Goal: Navigation & Orientation: Understand site structure

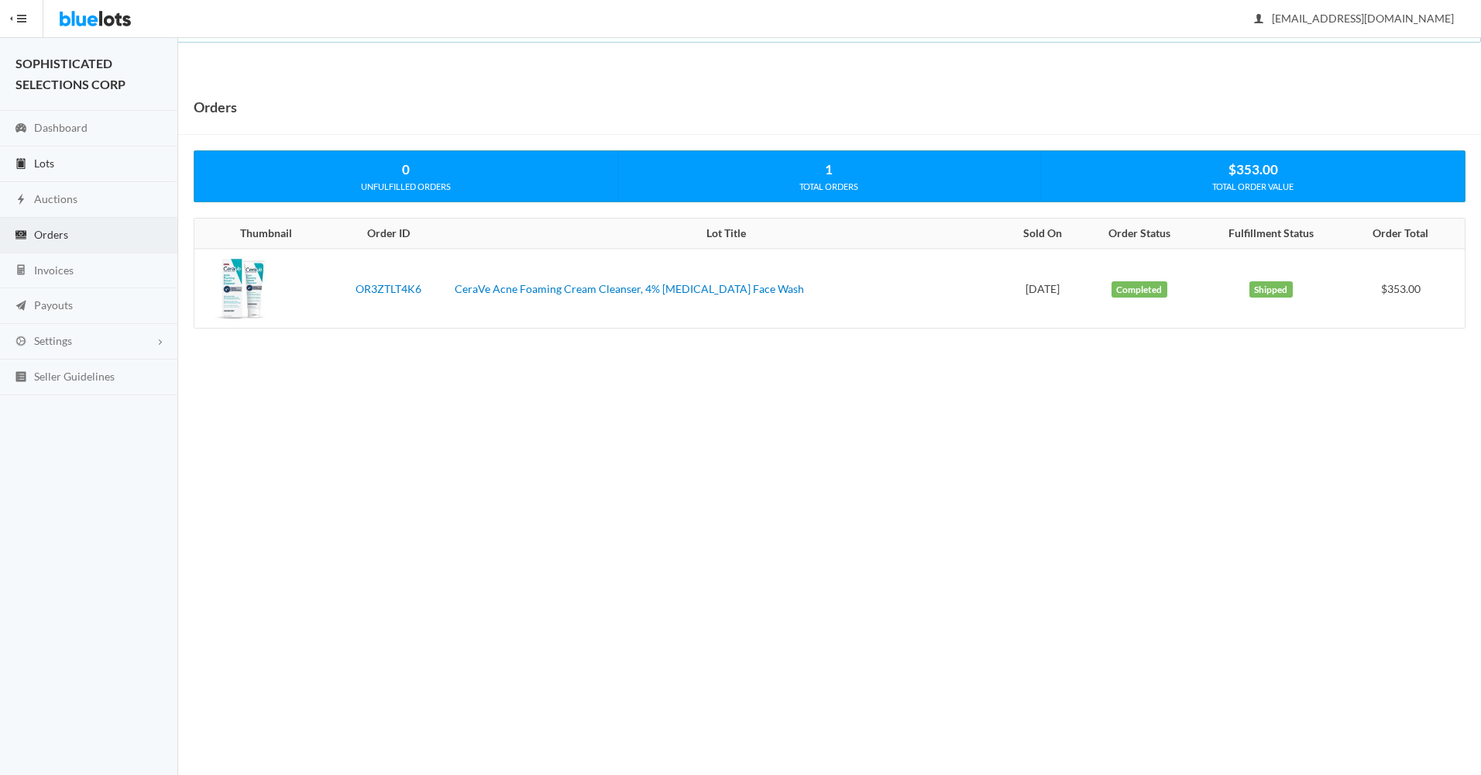
click at [46, 158] on span "Lots" at bounding box center [44, 162] width 20 height 13
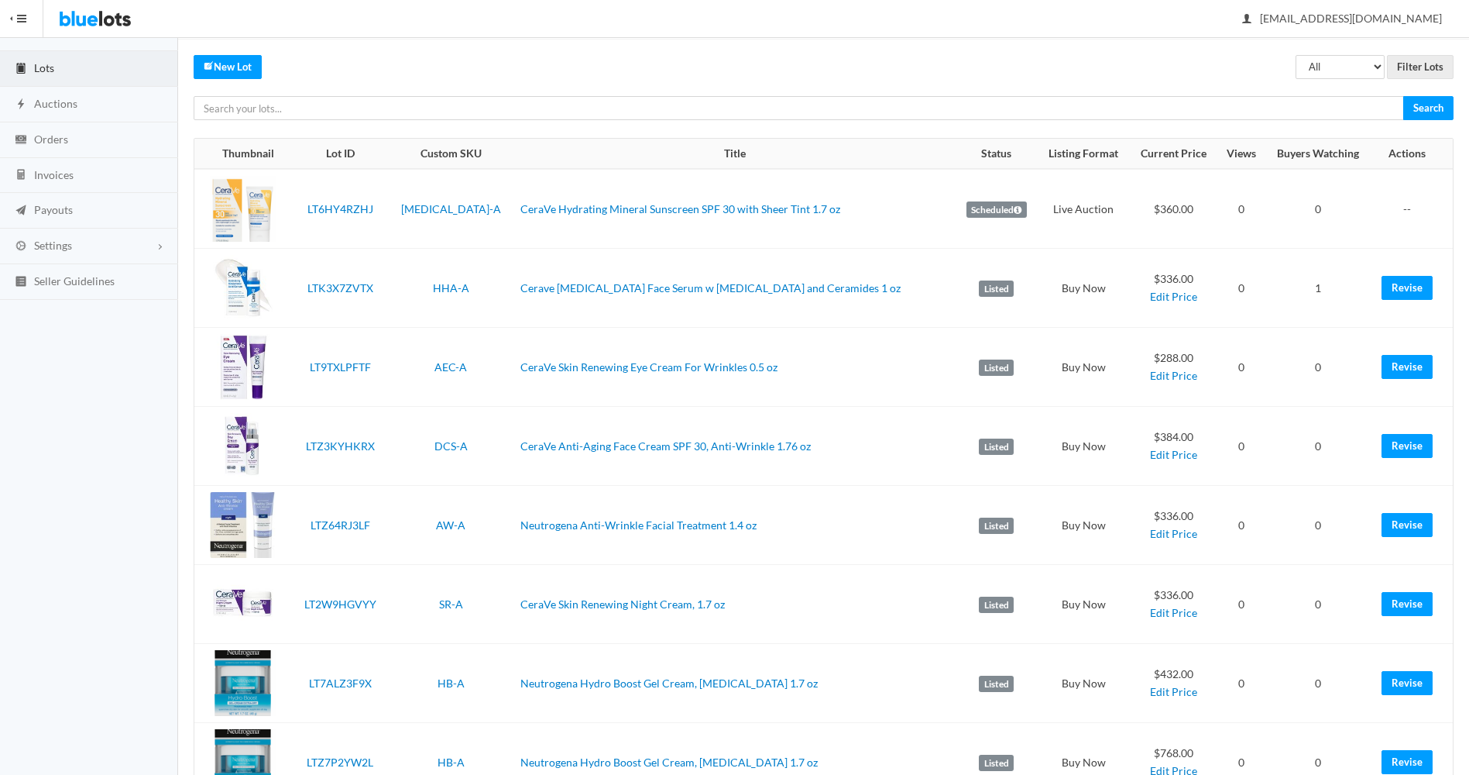
scroll to position [40, 0]
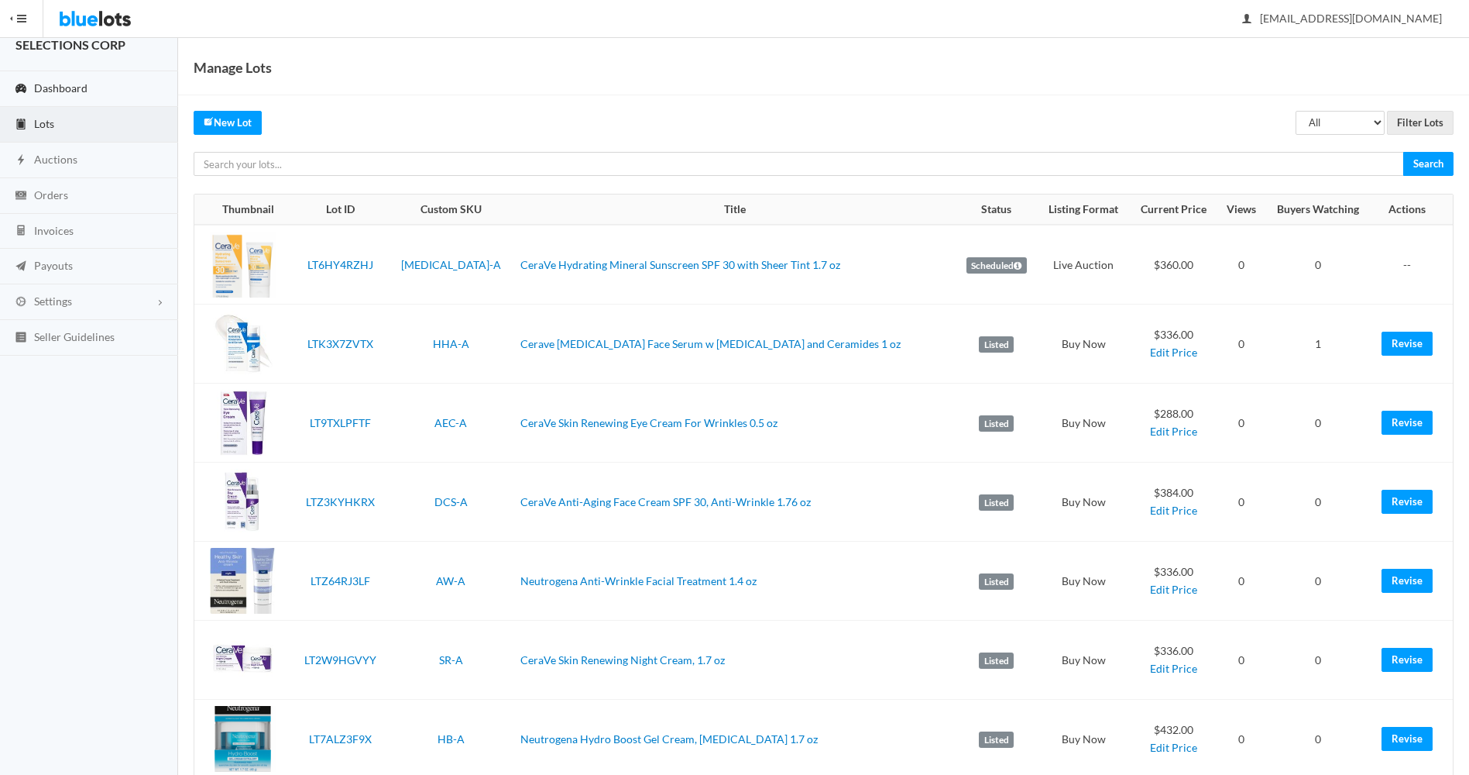
click at [58, 78] on link "Dashboard" at bounding box center [89, 89] width 178 height 36
